Goal: Check status: Check status

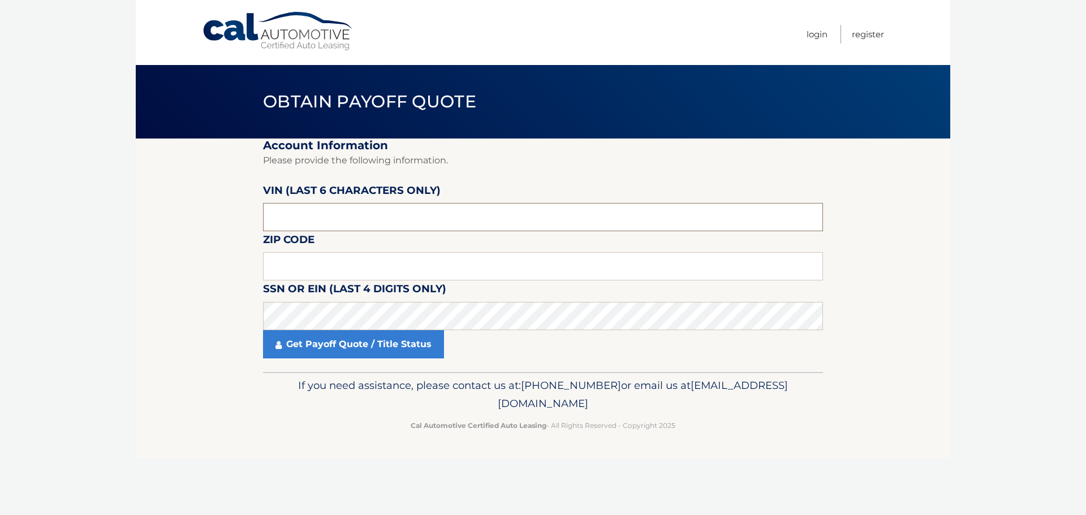
click at [370, 214] on input "text" at bounding box center [543, 217] width 560 height 28
type input "645341"
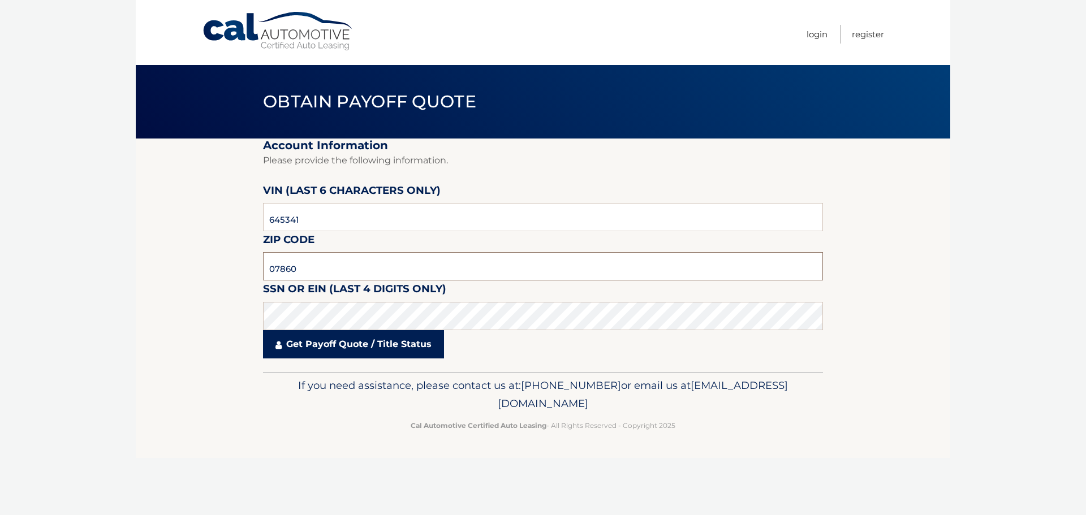
type input "07860"
click at [371, 344] on link "Get Payoff Quote / Title Status" at bounding box center [353, 344] width 181 height 28
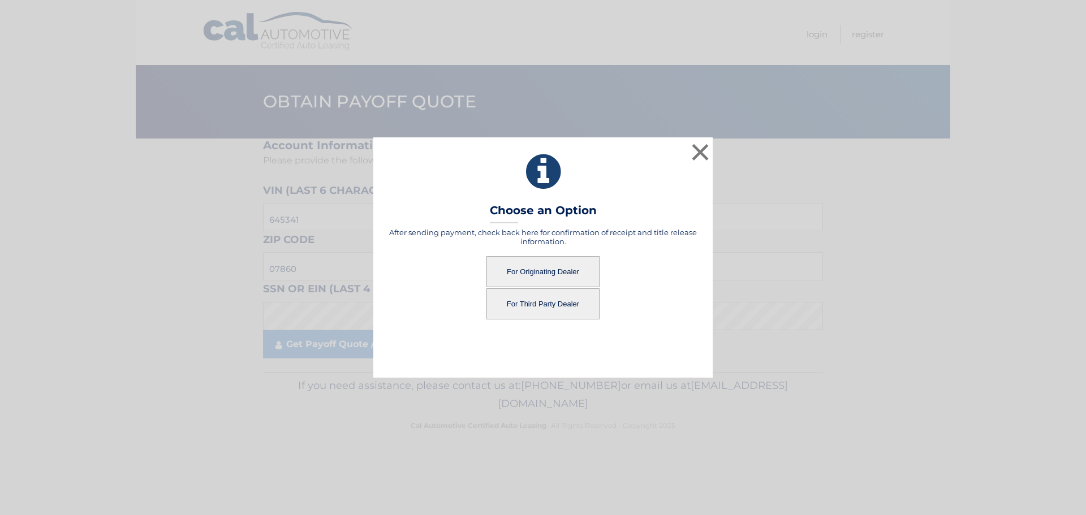
click at [536, 266] on button "For Originating Dealer" at bounding box center [542, 271] width 113 height 31
click at [536, 264] on button "For Originating Dealer" at bounding box center [542, 271] width 113 height 31
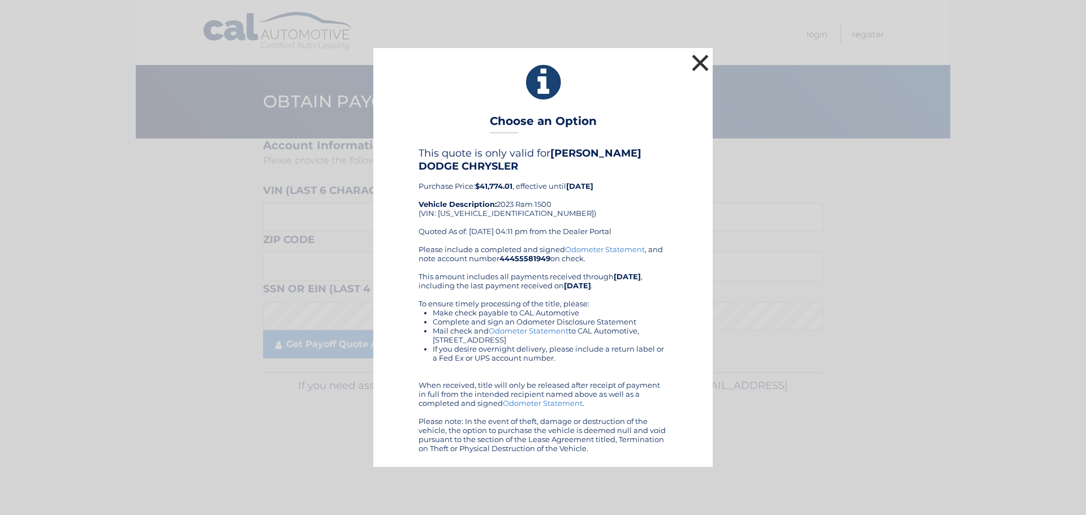
click at [695, 57] on button "×" at bounding box center [700, 62] width 23 height 23
